Goal: Navigation & Orientation: Find specific page/section

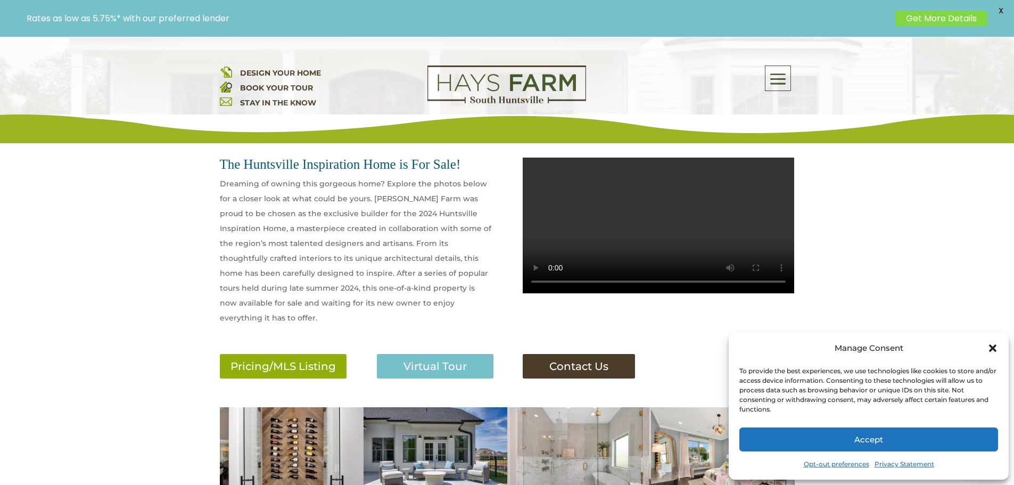
click at [838, 441] on button "Accept" at bounding box center [869, 440] width 259 height 24
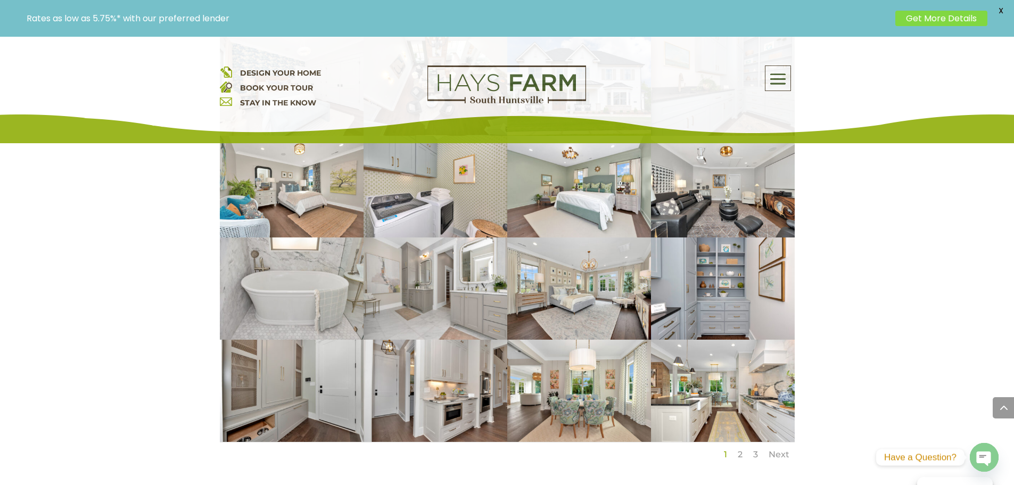
scroll to position [799, 0]
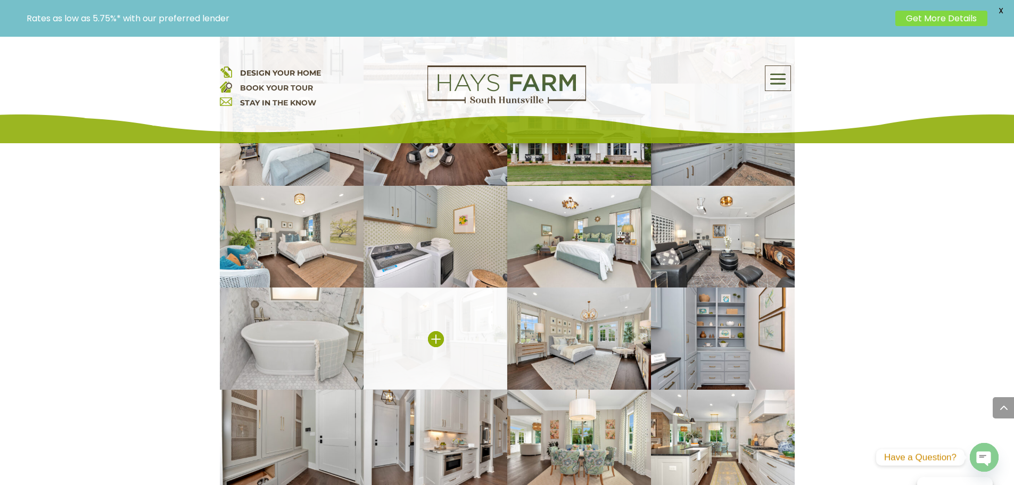
click at [473, 321] on img at bounding box center [436, 339] width 144 height 102
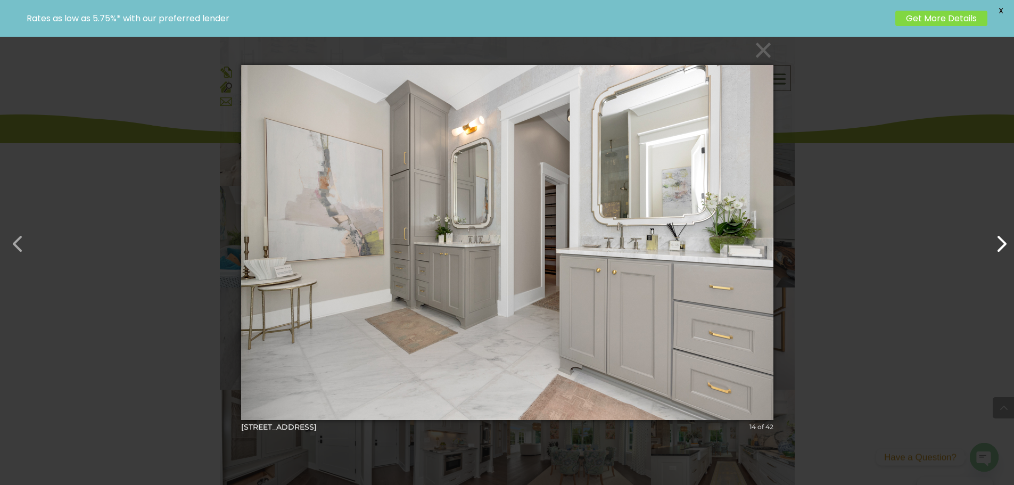
click at [996, 247] on button "button" at bounding box center [996, 239] width 26 height 26
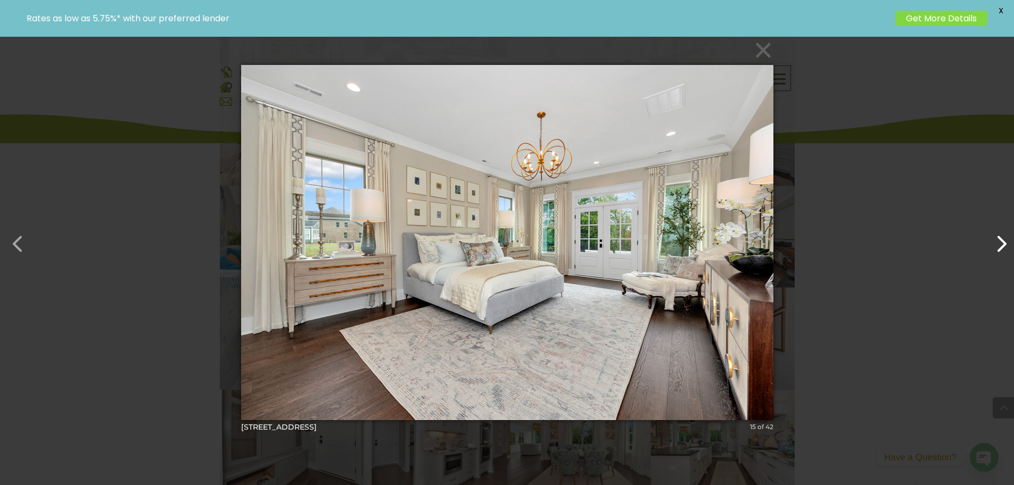
click at [998, 245] on button "button" at bounding box center [996, 239] width 26 height 26
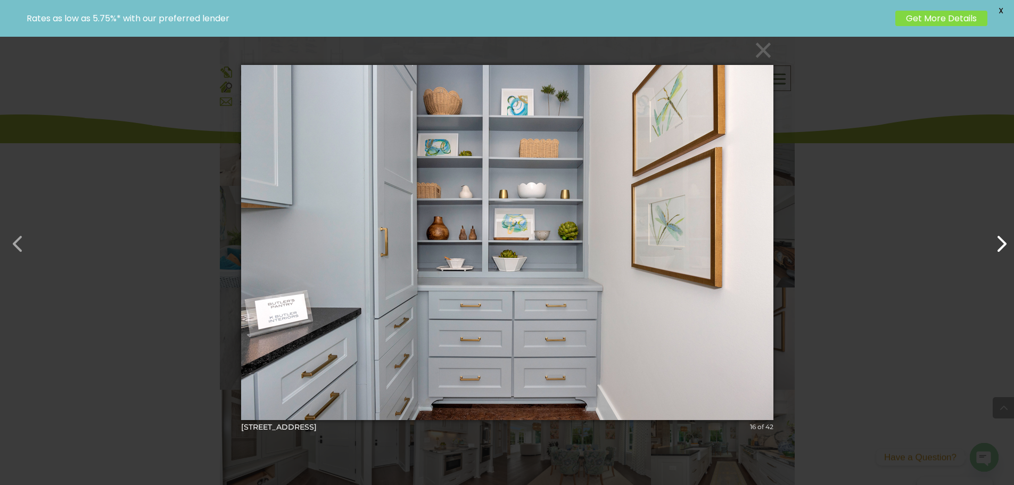
click at [998, 245] on button "button" at bounding box center [996, 239] width 26 height 26
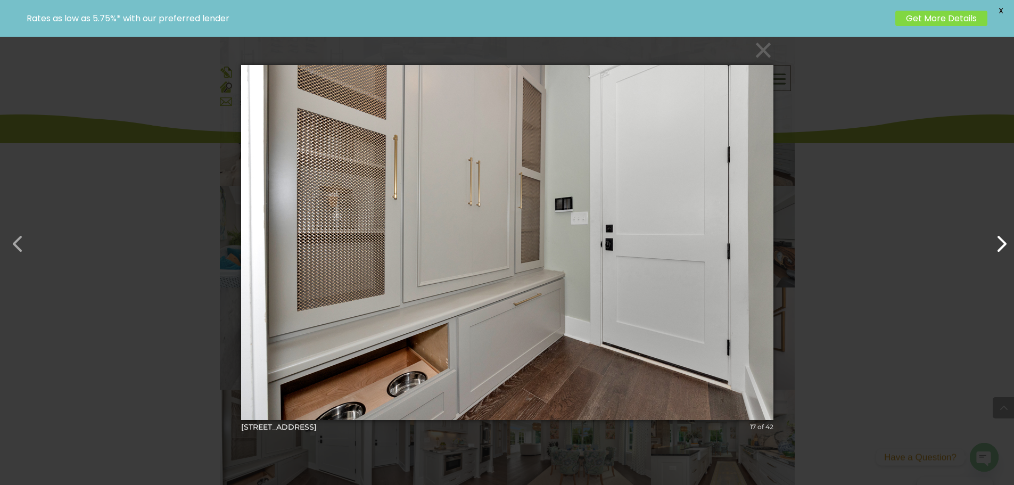
click at [998, 245] on button "button" at bounding box center [996, 239] width 26 height 26
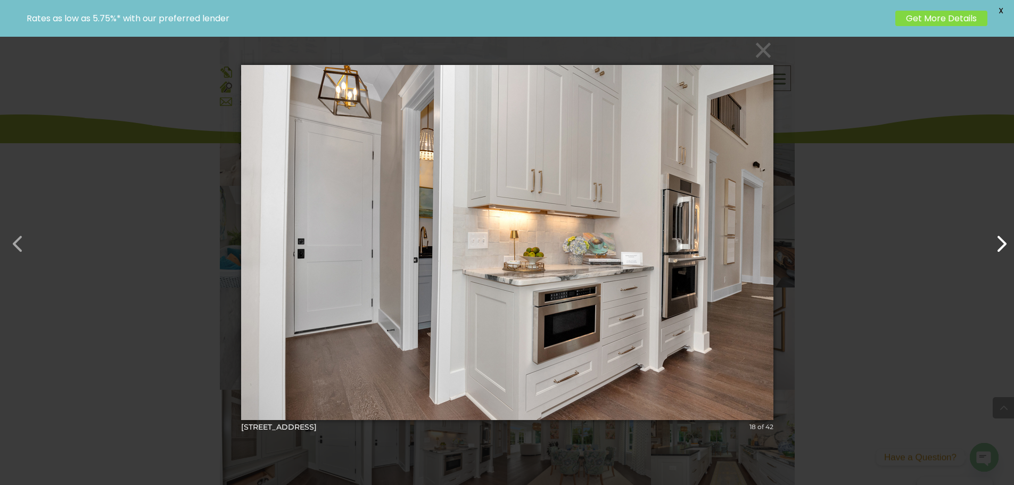
click at [1003, 249] on button "button" at bounding box center [996, 239] width 26 height 26
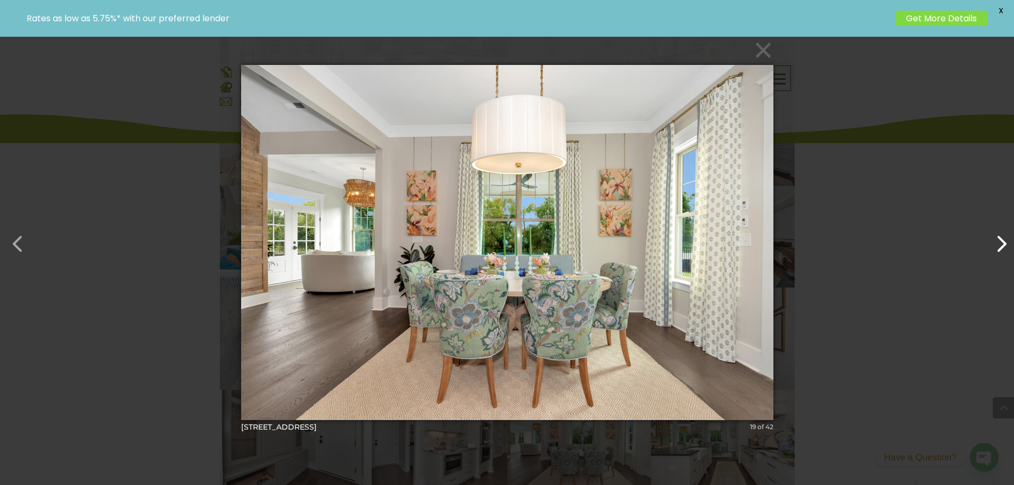
click at [1006, 239] on button "button" at bounding box center [996, 239] width 26 height 26
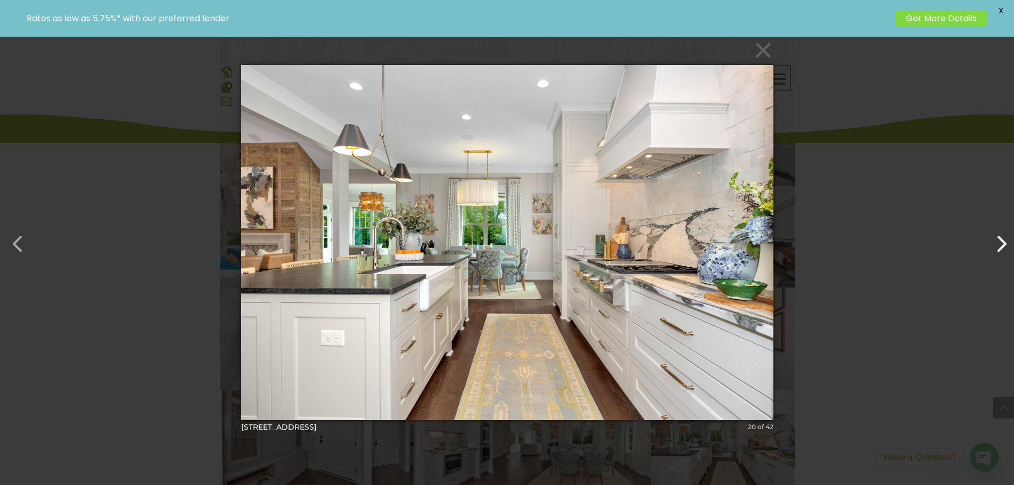
click at [1006, 239] on button "button" at bounding box center [996, 239] width 26 height 26
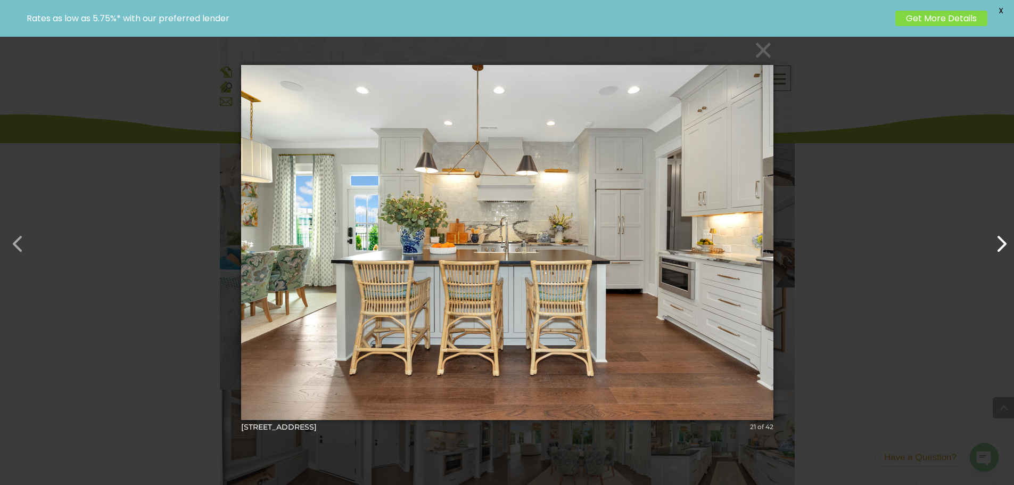
click at [1006, 241] on button "button" at bounding box center [996, 239] width 26 height 26
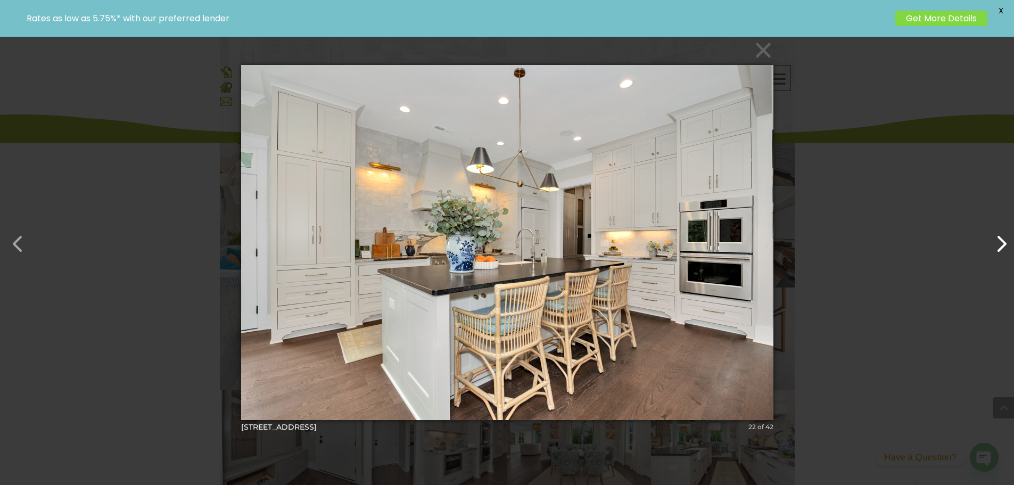
click at [1005, 241] on button "button" at bounding box center [996, 239] width 26 height 26
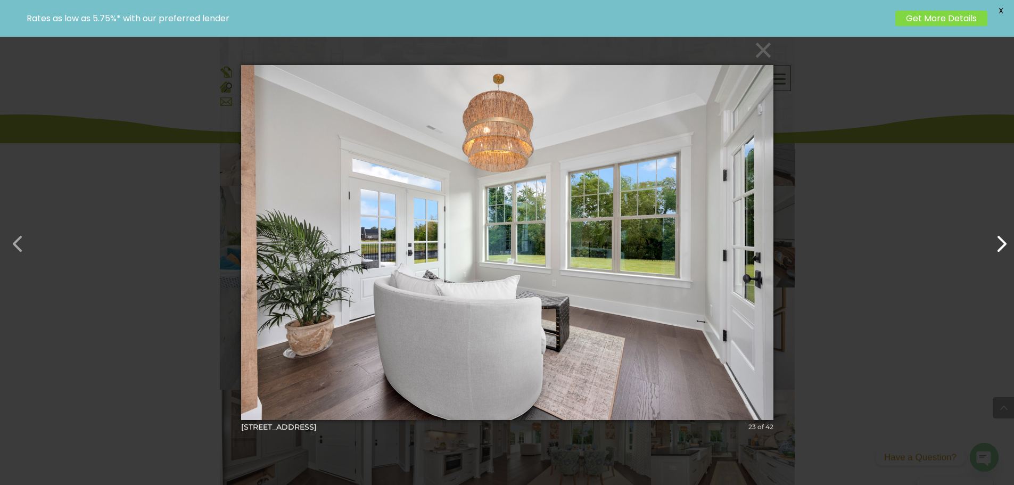
click at [1005, 241] on button "button" at bounding box center [996, 239] width 26 height 26
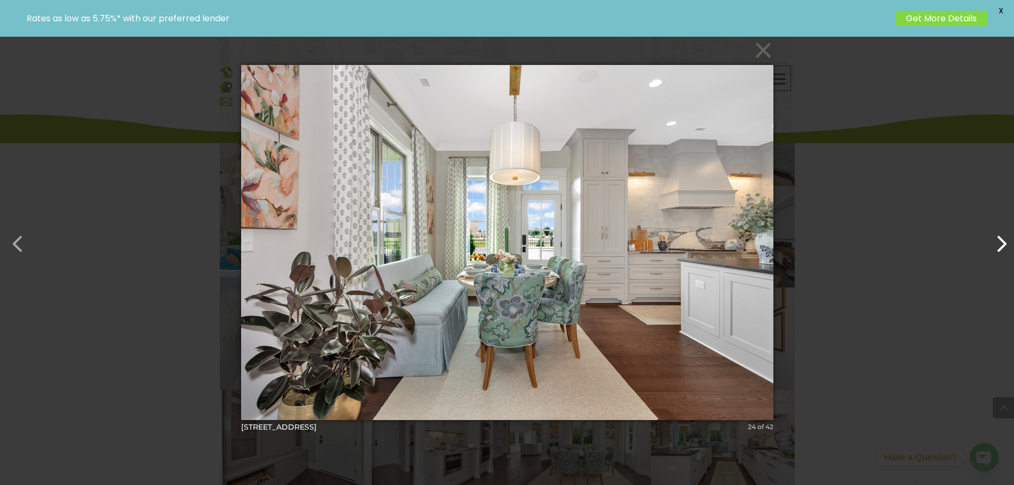
click at [1005, 241] on button "button" at bounding box center [996, 239] width 26 height 26
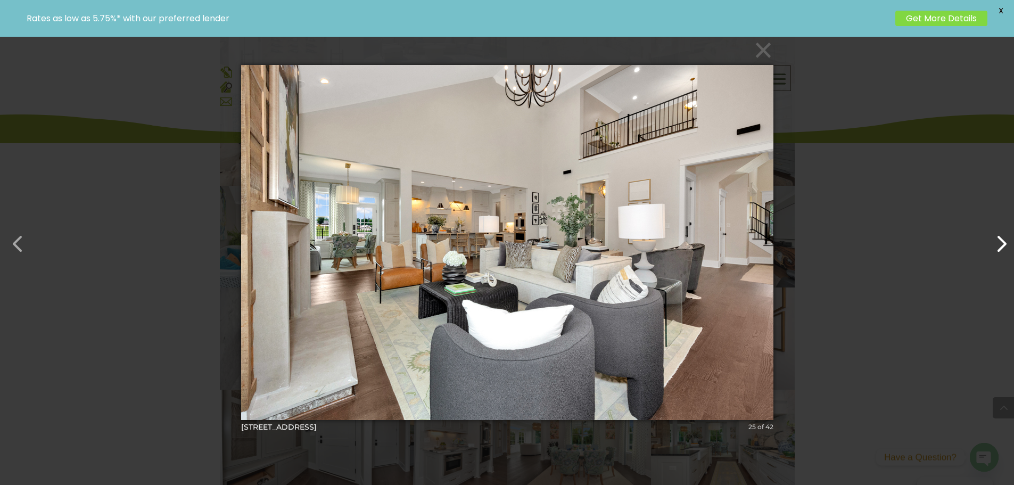
click at [1005, 242] on button "button" at bounding box center [996, 239] width 26 height 26
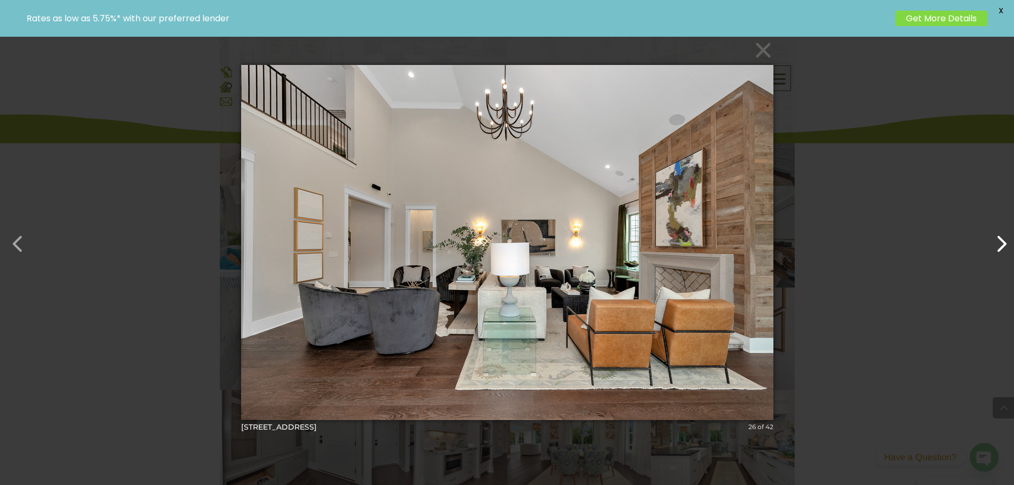
click at [1005, 243] on button "button" at bounding box center [996, 239] width 26 height 26
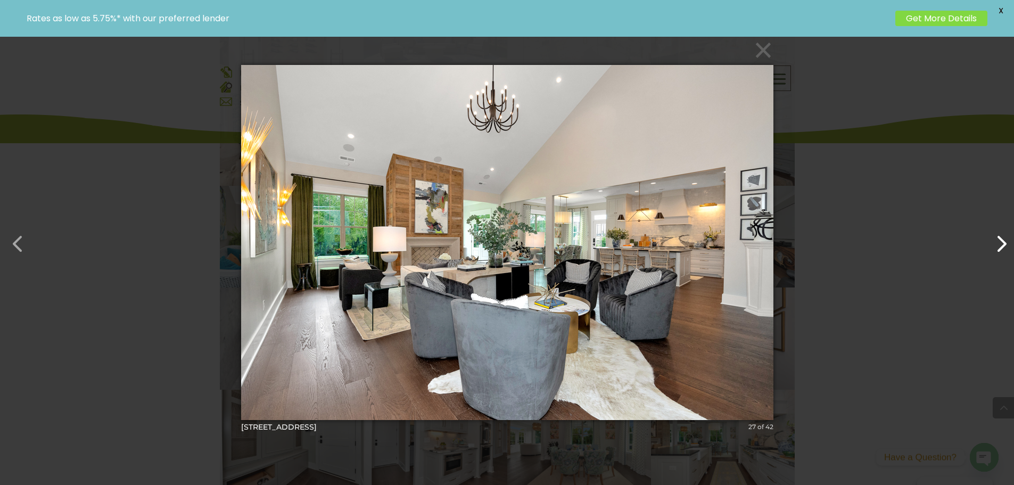
click at [1004, 244] on button "button" at bounding box center [996, 239] width 26 height 26
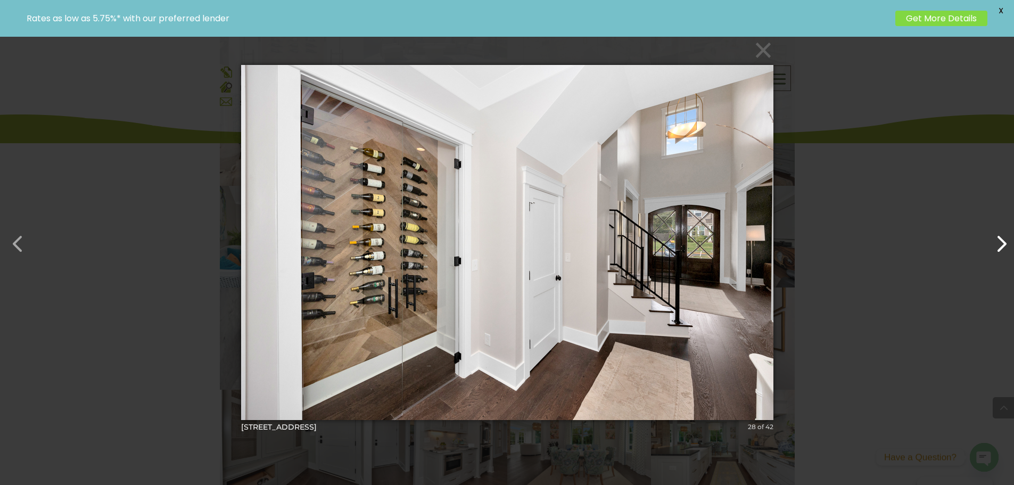
click at [1005, 244] on button "button" at bounding box center [996, 239] width 26 height 26
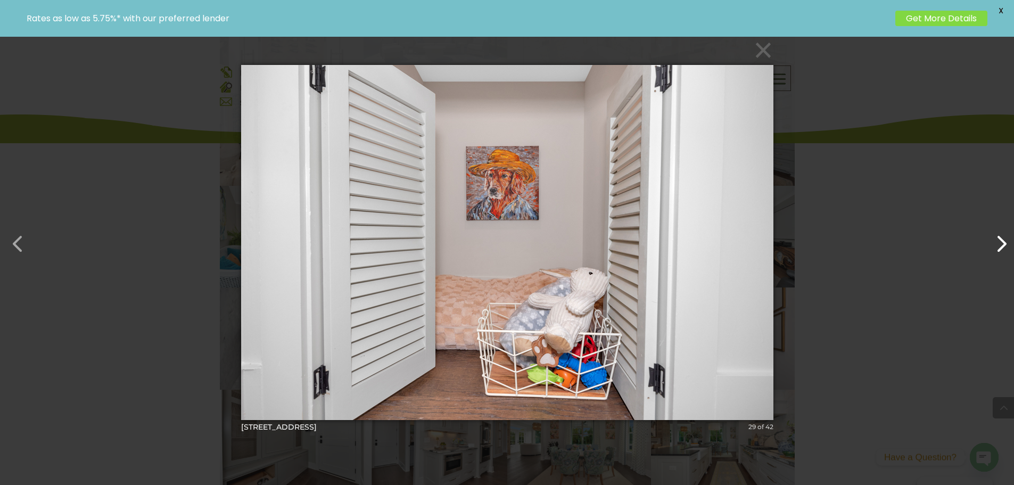
click at [1005, 244] on button "button" at bounding box center [996, 239] width 26 height 26
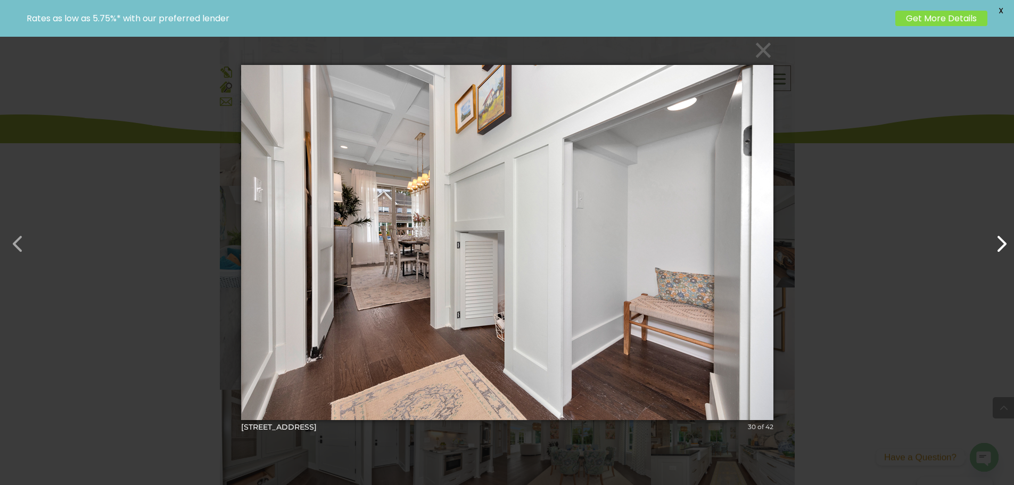
click at [1005, 244] on button "button" at bounding box center [996, 239] width 26 height 26
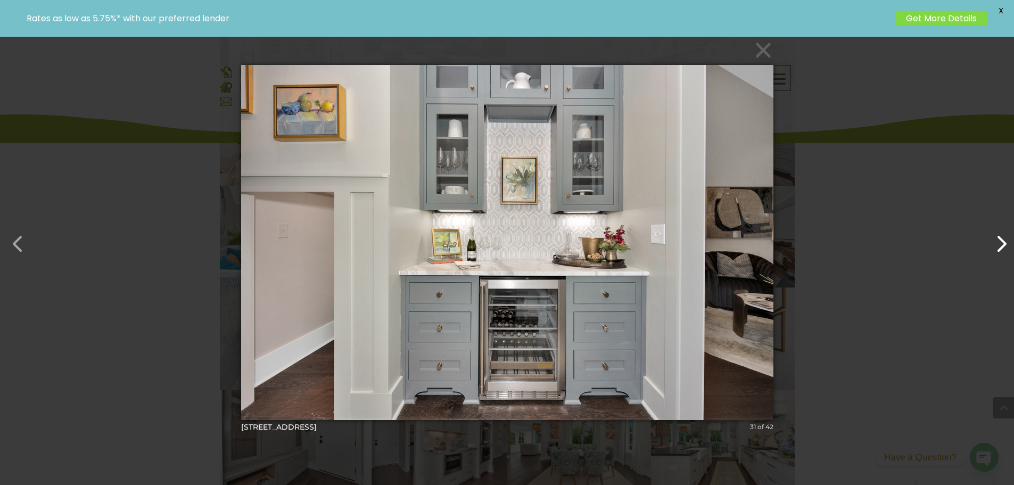
click at [1005, 244] on button "button" at bounding box center [996, 239] width 26 height 26
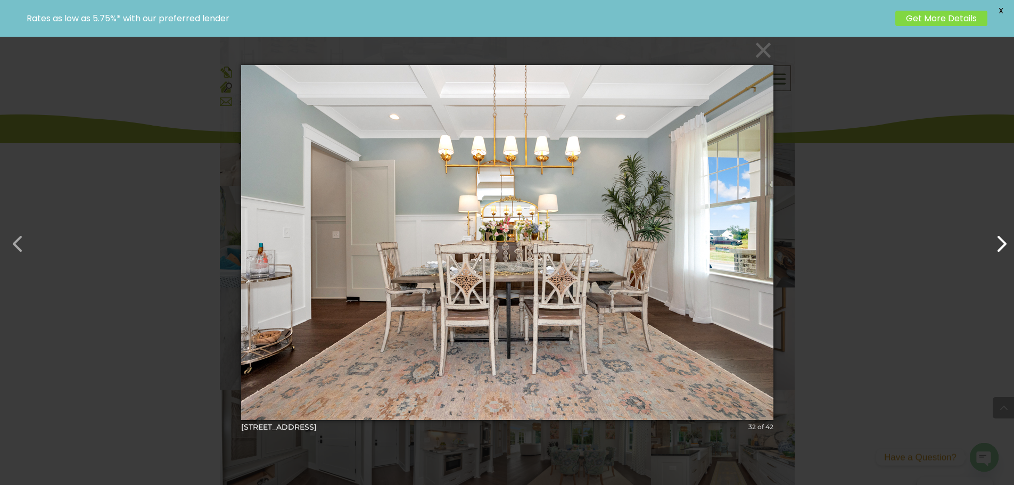
click at [1005, 244] on button "button" at bounding box center [996, 239] width 26 height 26
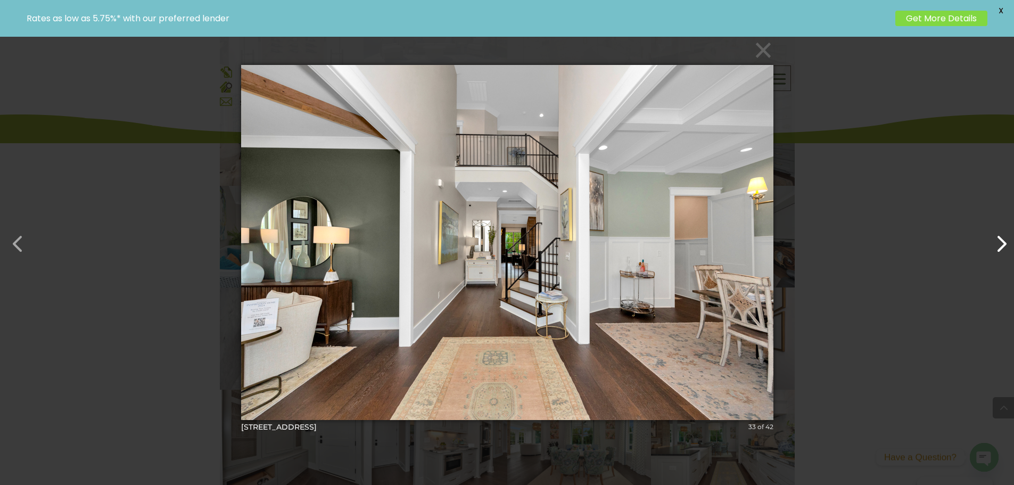
click at [1005, 247] on button "button" at bounding box center [996, 239] width 26 height 26
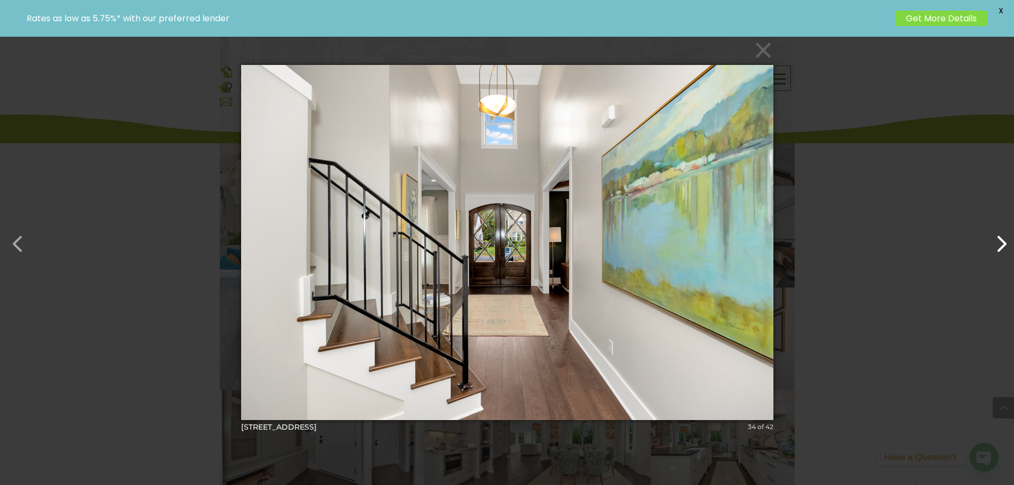
click at [1005, 247] on button "button" at bounding box center [996, 239] width 26 height 26
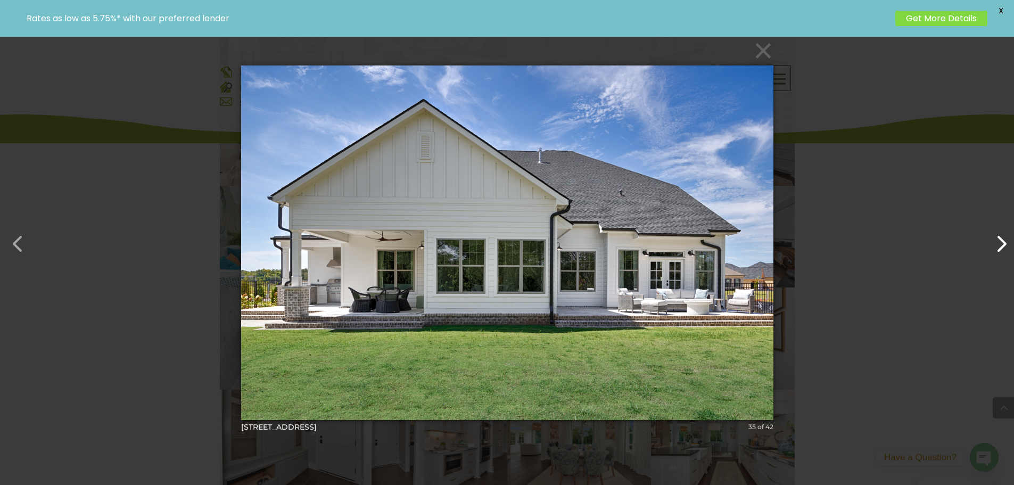
click at [1005, 247] on button "button" at bounding box center [996, 239] width 26 height 26
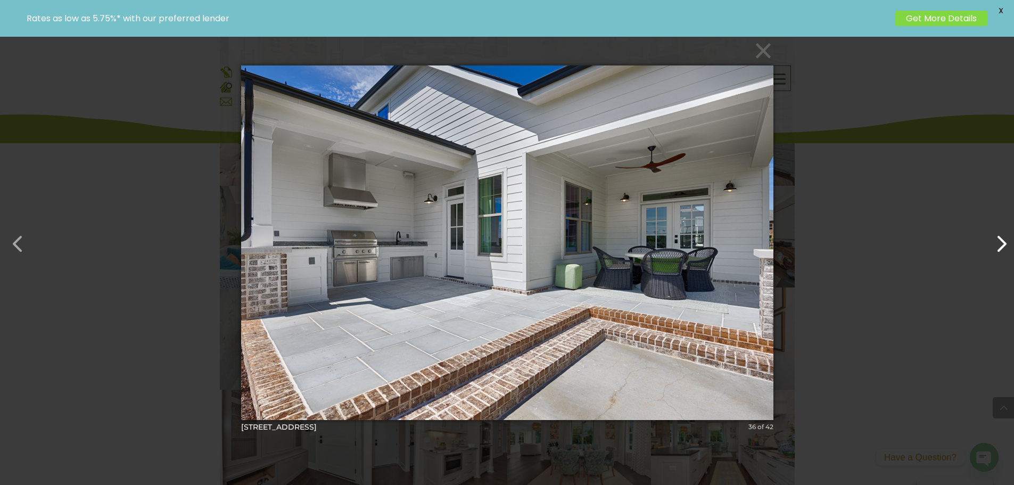
click at [1005, 247] on button "button" at bounding box center [996, 239] width 26 height 26
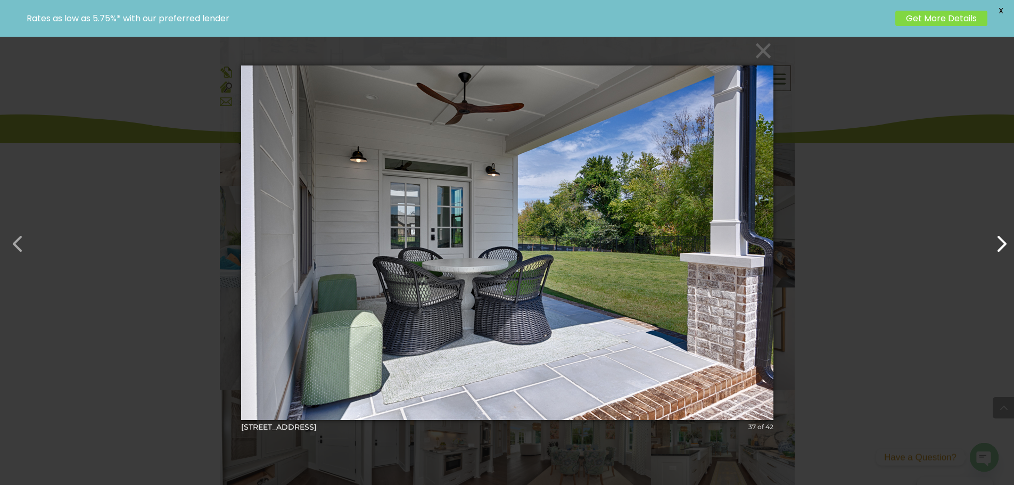
click at [1005, 247] on button "button" at bounding box center [996, 239] width 26 height 26
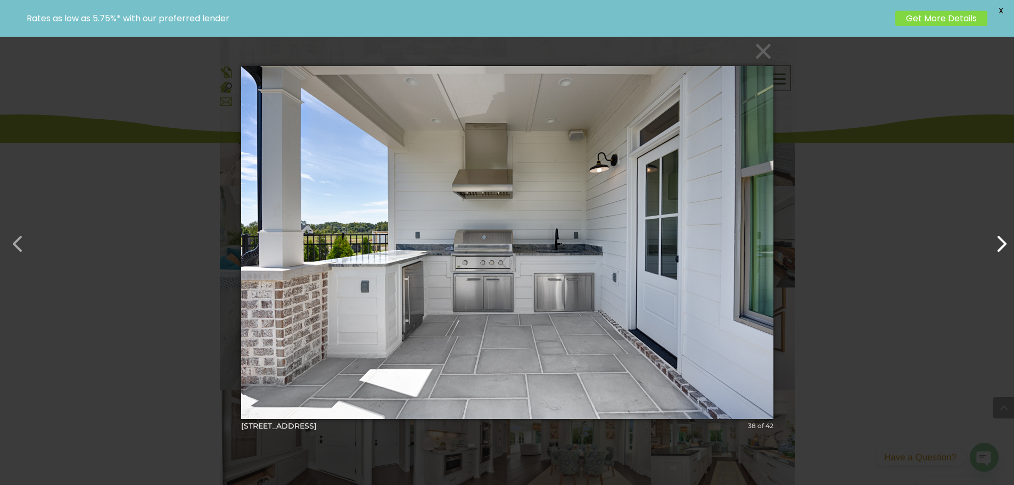
click at [1005, 247] on button "button" at bounding box center [996, 239] width 26 height 26
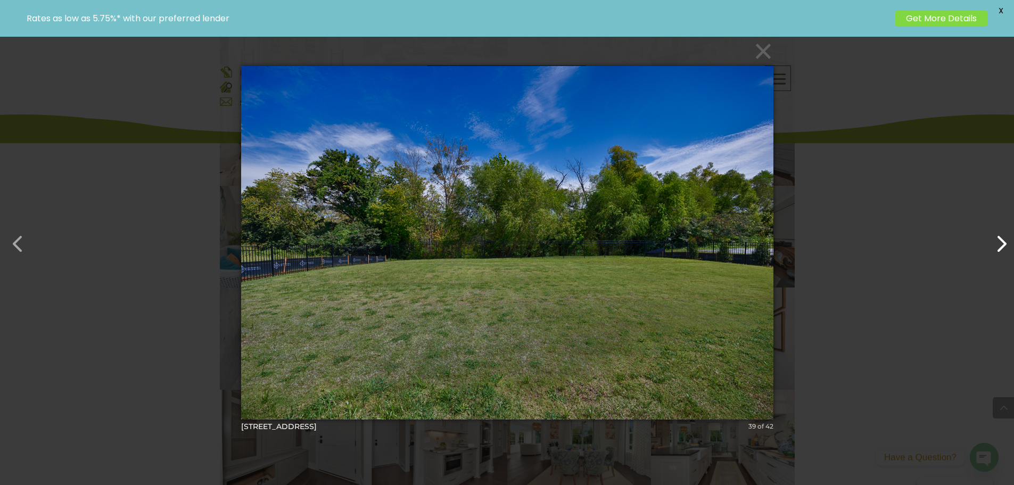
click at [1005, 247] on button "button" at bounding box center [996, 239] width 26 height 26
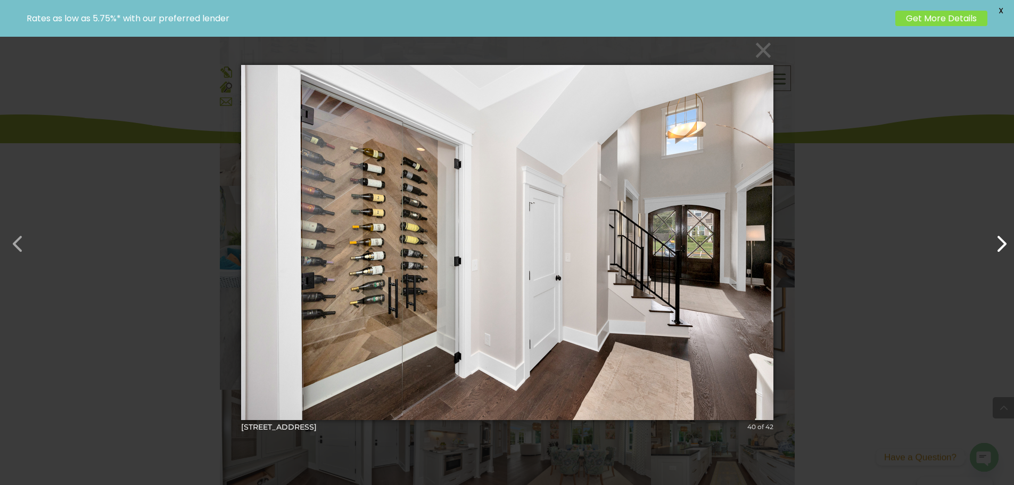
click at [1006, 239] on button "button" at bounding box center [996, 239] width 26 height 26
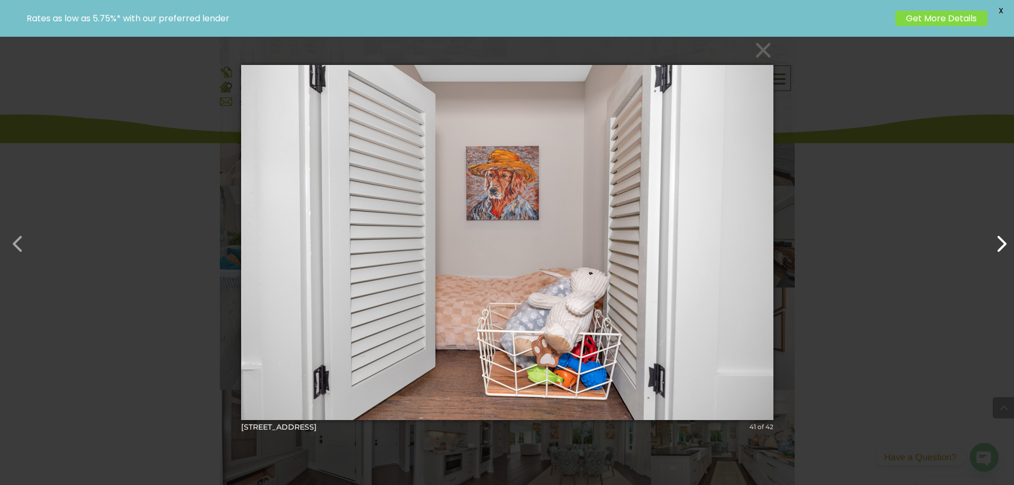
click at [1006, 239] on button "button" at bounding box center [996, 239] width 26 height 26
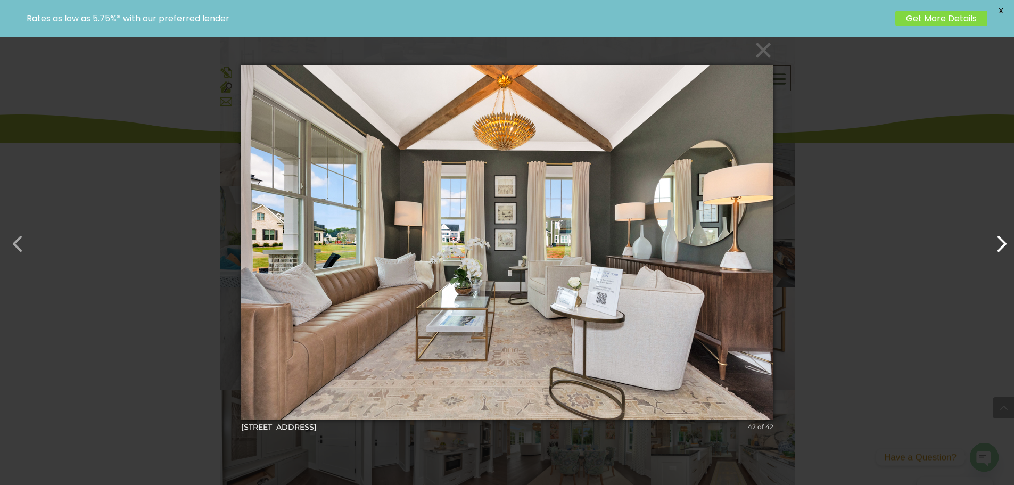
click at [1006, 239] on button "button" at bounding box center [996, 239] width 26 height 26
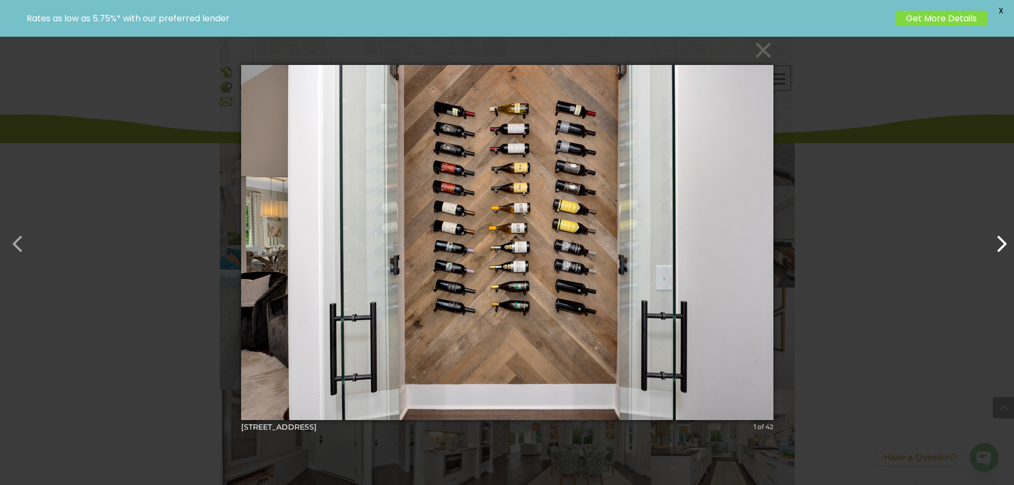
click at [1006, 239] on button "button" at bounding box center [996, 239] width 26 height 26
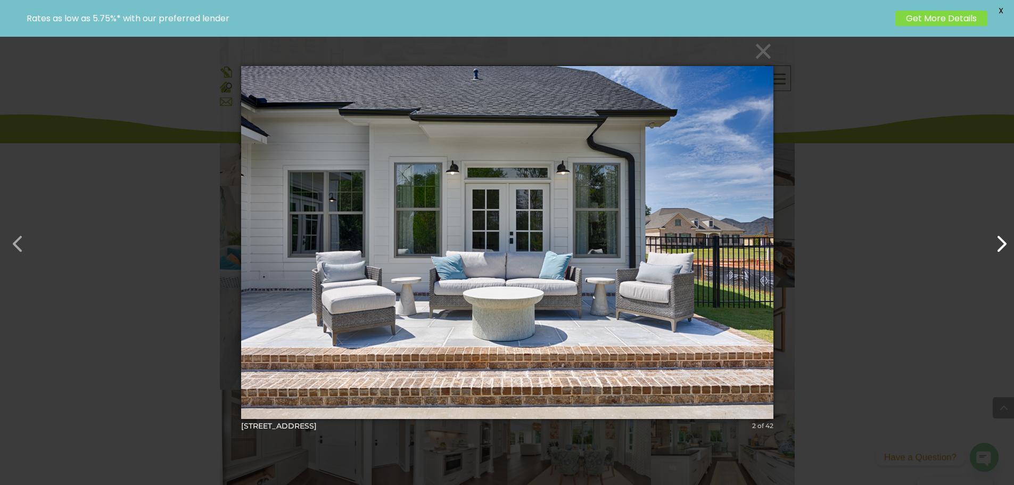
click at [1006, 239] on button "button" at bounding box center [996, 239] width 26 height 26
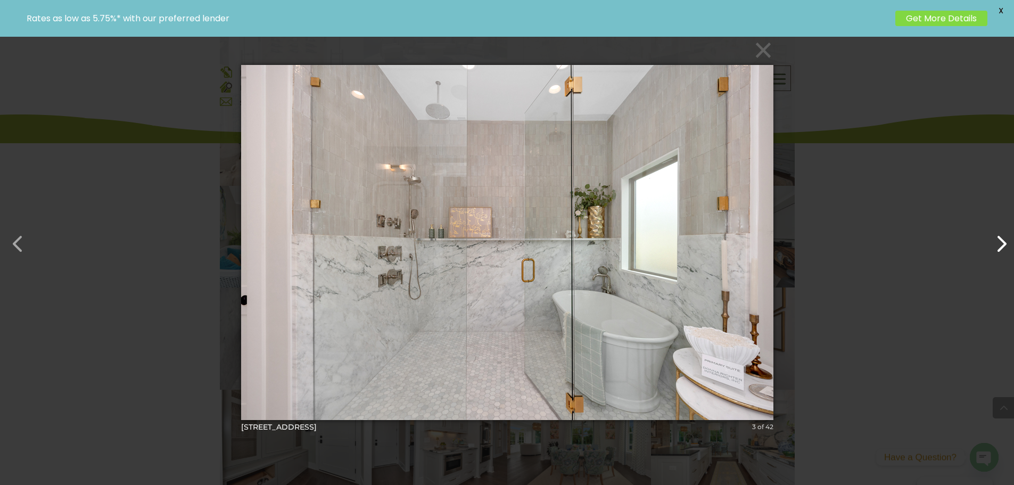
drag, startPoint x: 1006, startPoint y: 239, endPoint x: 1002, endPoint y: 248, distance: 9.5
click at [1000, 251] on button "button" at bounding box center [996, 239] width 26 height 26
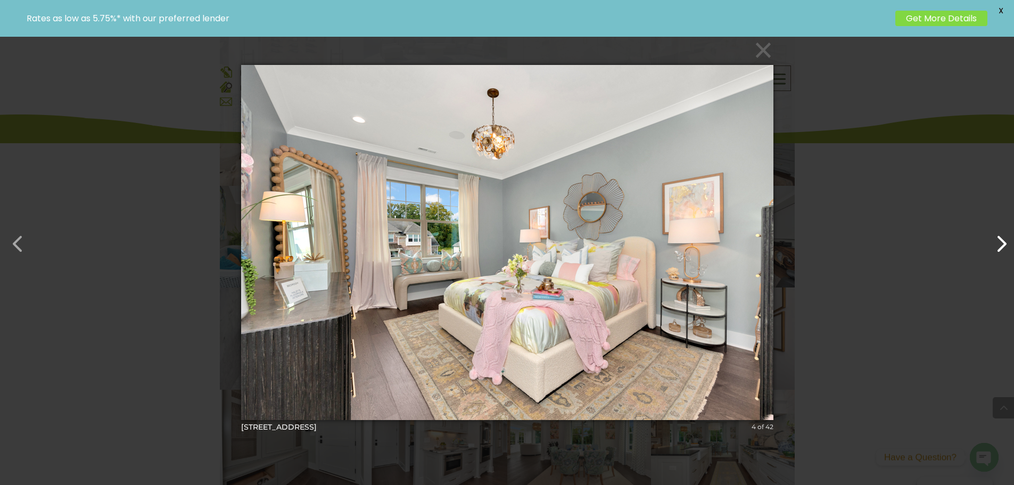
click at [1002, 245] on button "button" at bounding box center [996, 239] width 26 height 26
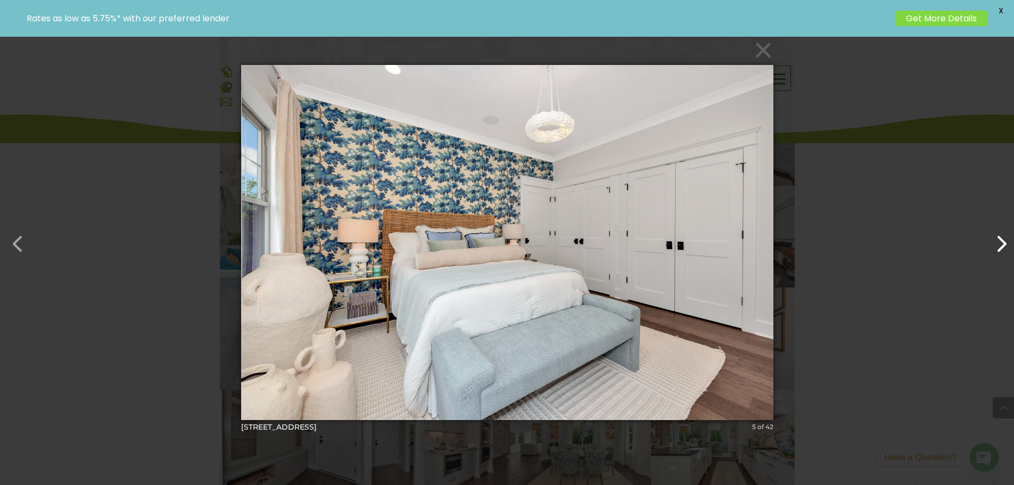
click at [1002, 245] on button "button" at bounding box center [996, 239] width 26 height 26
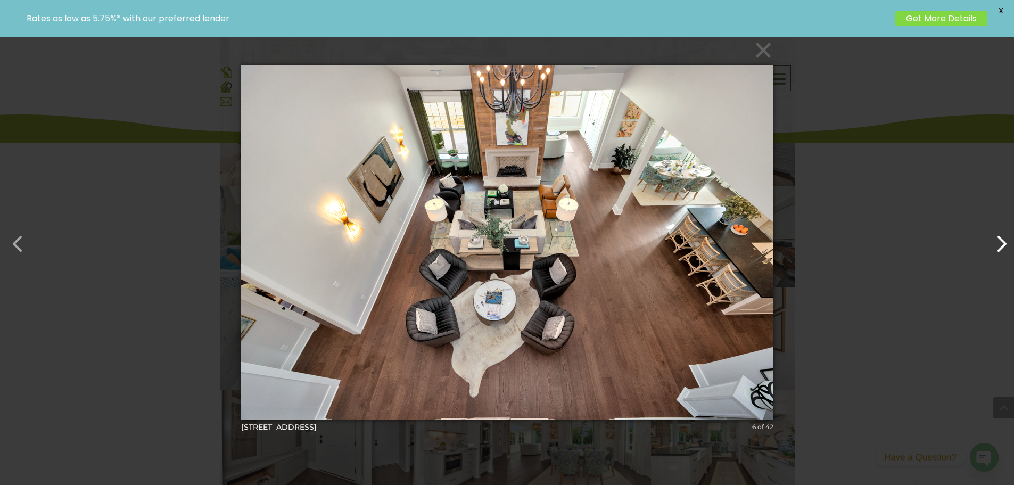
click at [1002, 245] on button "button" at bounding box center [996, 239] width 26 height 26
